Goal: Task Accomplishment & Management: Manage account settings

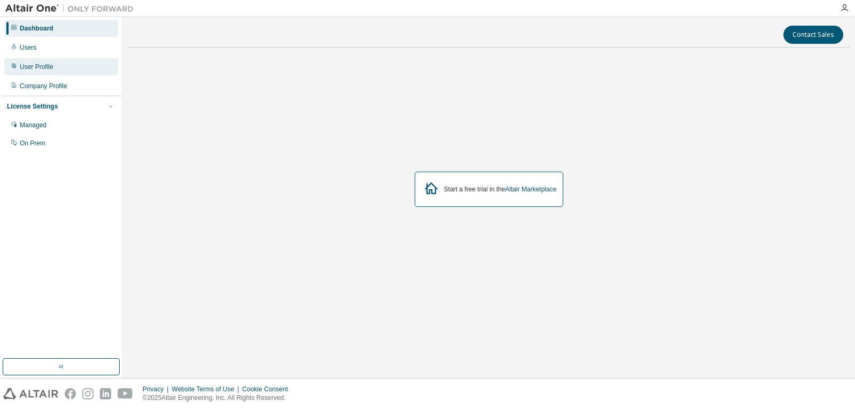
click at [61, 60] on div "User Profile" at bounding box center [61, 66] width 114 height 17
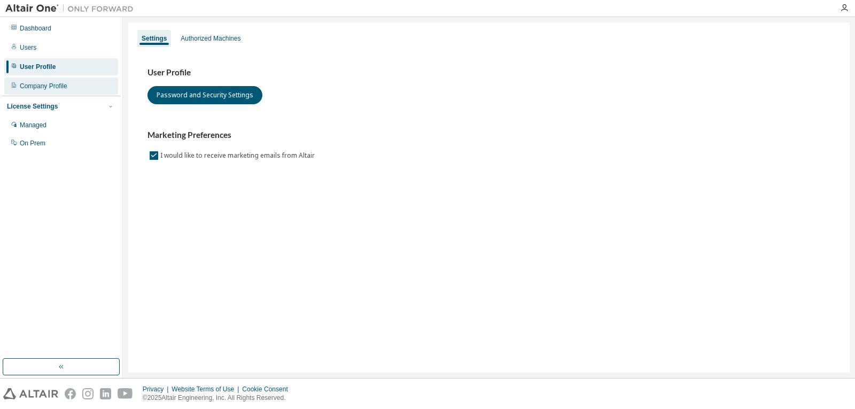
click at [75, 82] on div "Company Profile" at bounding box center [61, 85] width 114 height 17
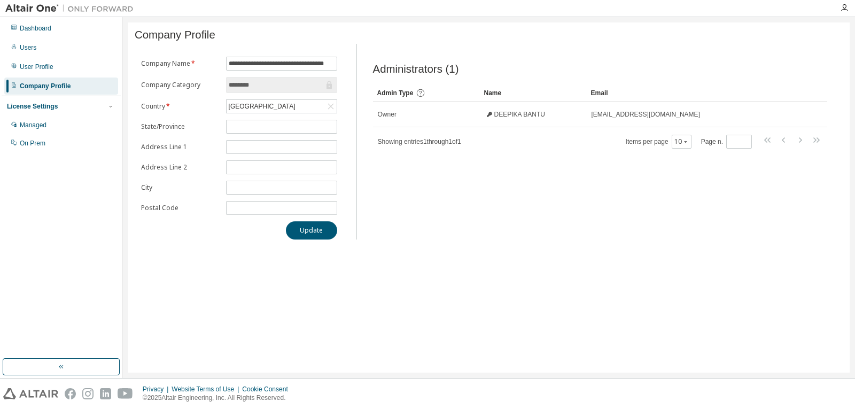
click at [680, 338] on div "**********" at bounding box center [488, 197] width 721 height 350
click at [56, 31] on div "Dashboard" at bounding box center [61, 28] width 114 height 17
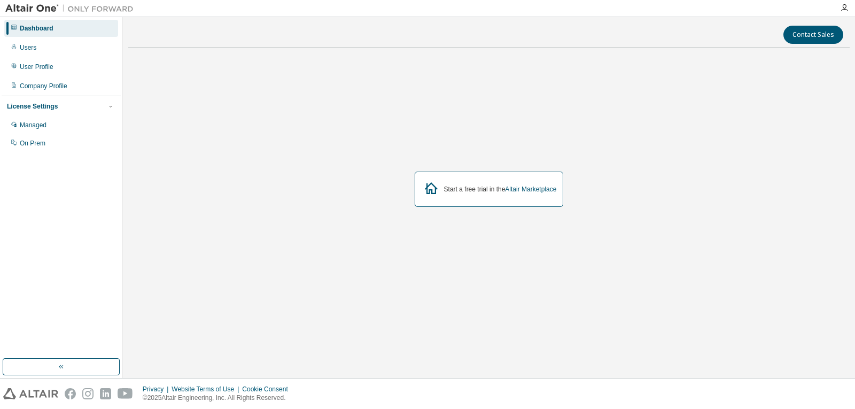
click at [476, 190] on div "Start a free trial in the Altair Marketplace" at bounding box center [500, 189] width 113 height 9
click at [50, 369] on button "button" at bounding box center [61, 366] width 117 height 17
